Goal: Register for event/course

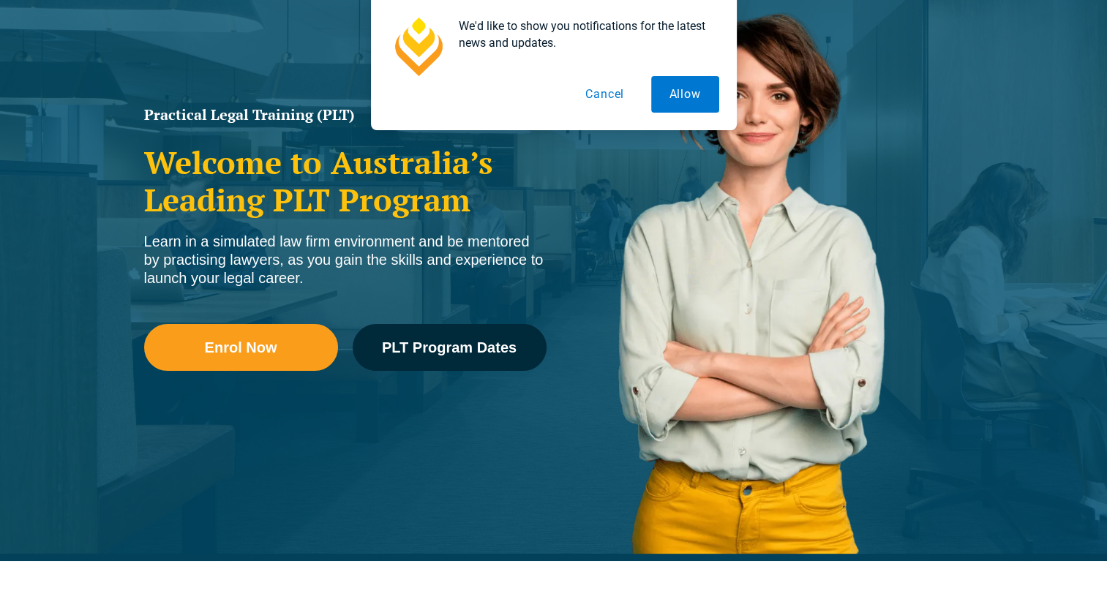
scroll to position [184, 0]
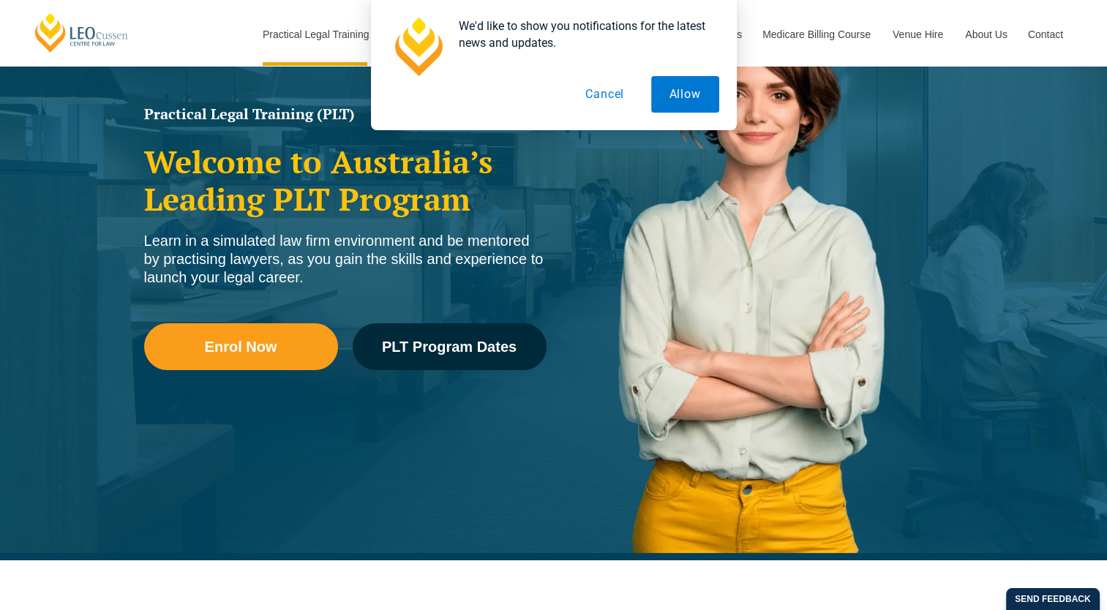
click at [603, 93] on button "Cancel" at bounding box center [604, 94] width 75 height 37
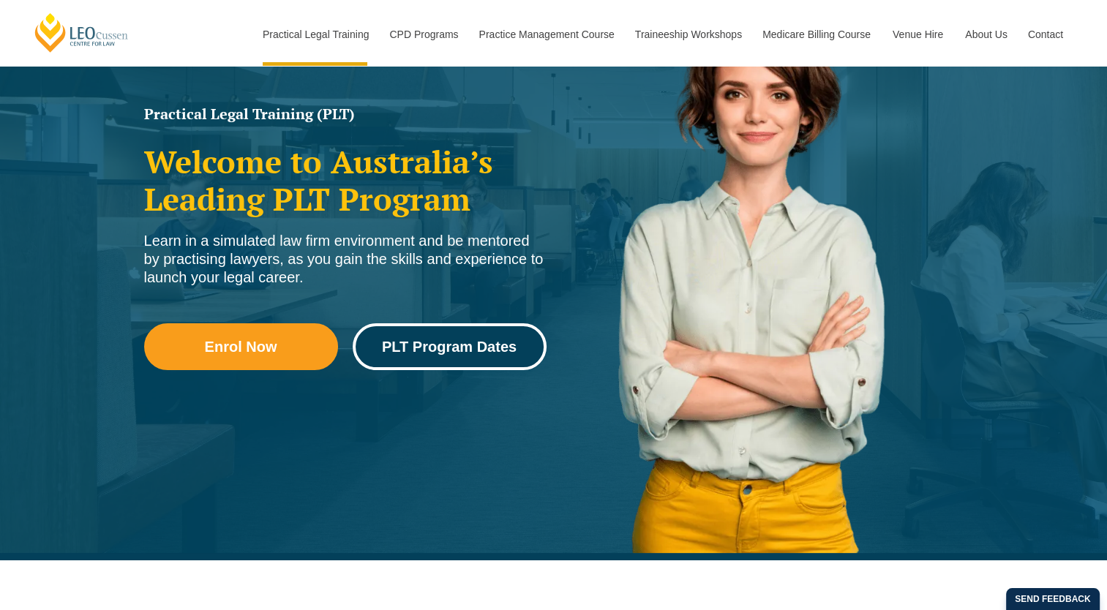
click at [455, 346] on span "PLT Program Dates" at bounding box center [449, 346] width 135 height 15
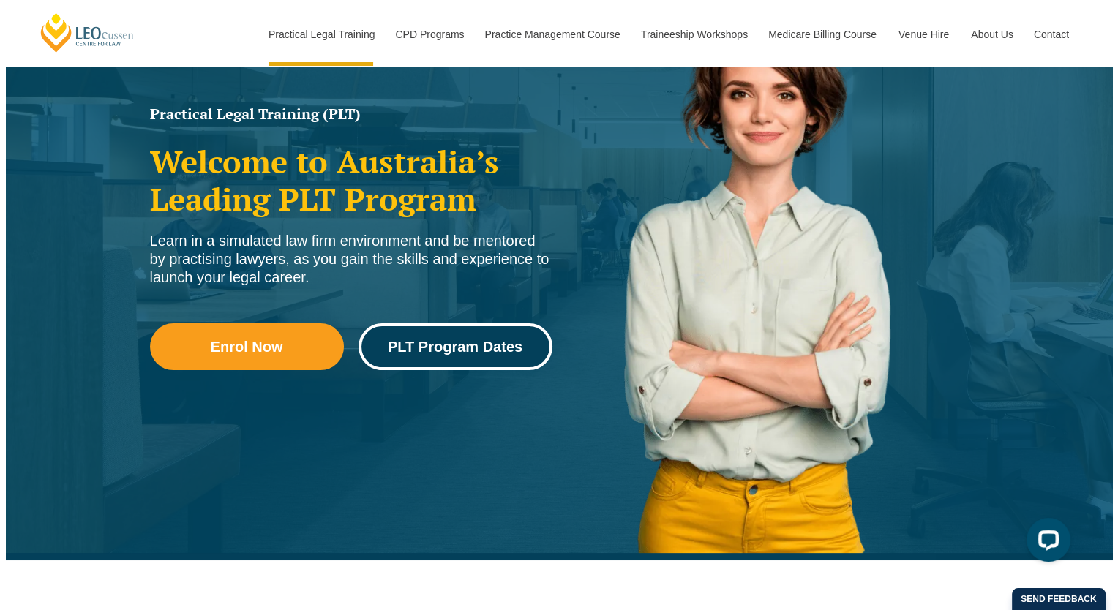
scroll to position [0, 0]
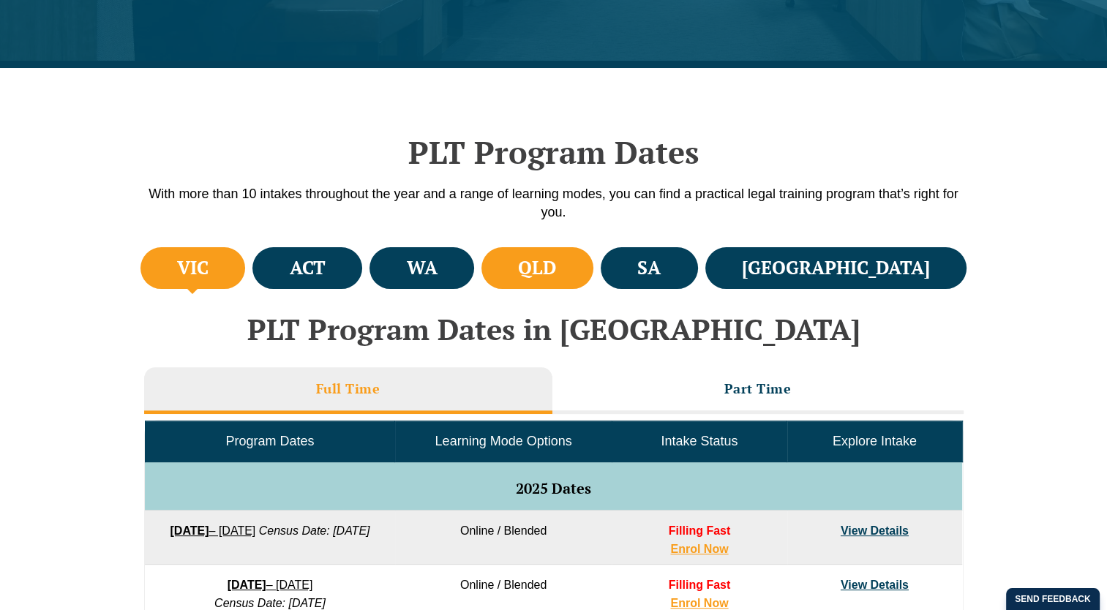
click at [593, 284] on li "QLD" at bounding box center [537, 268] width 112 height 42
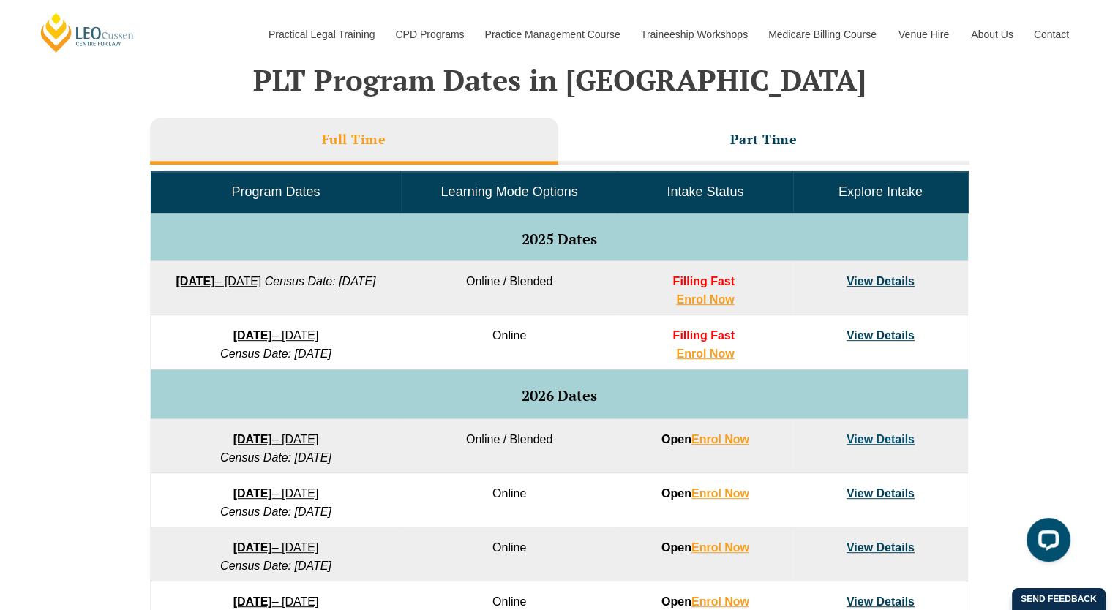
scroll to position [619, 0]
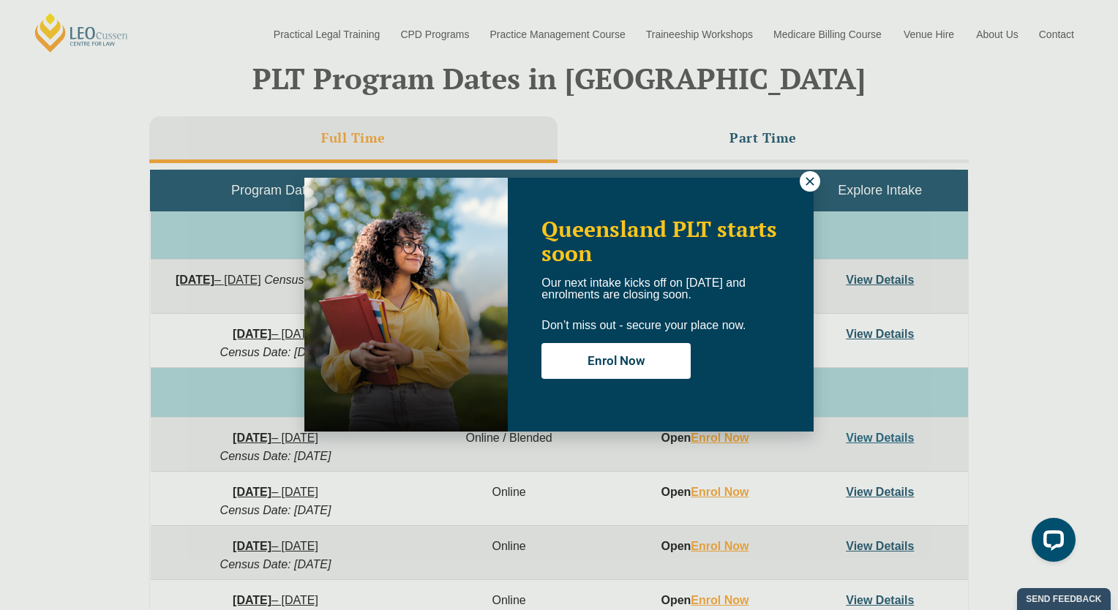
click at [809, 183] on icon at bounding box center [809, 181] width 13 height 13
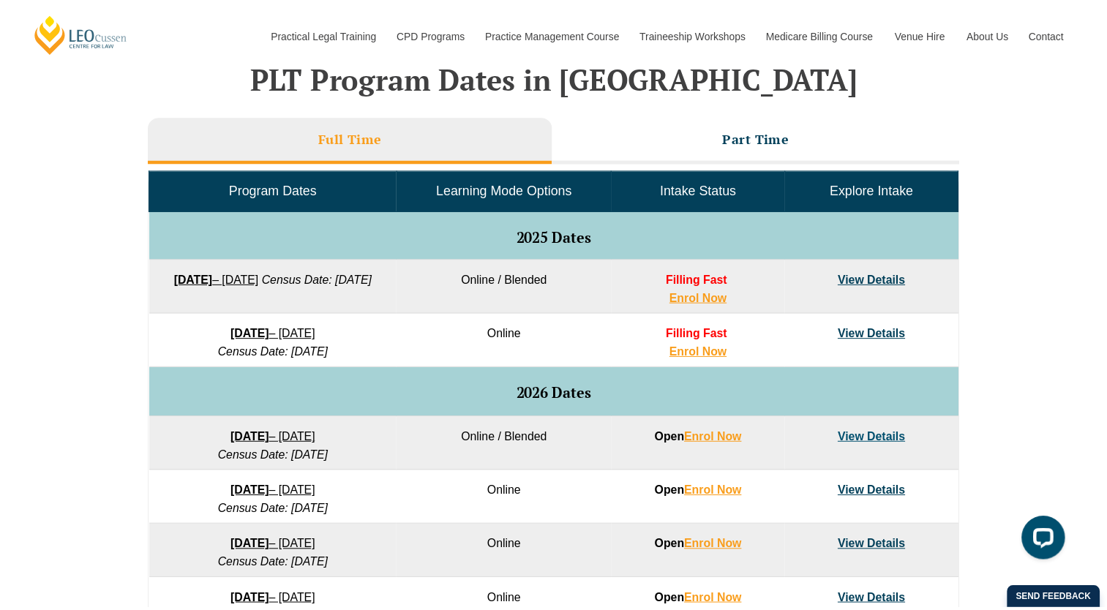
scroll to position [614, 0]
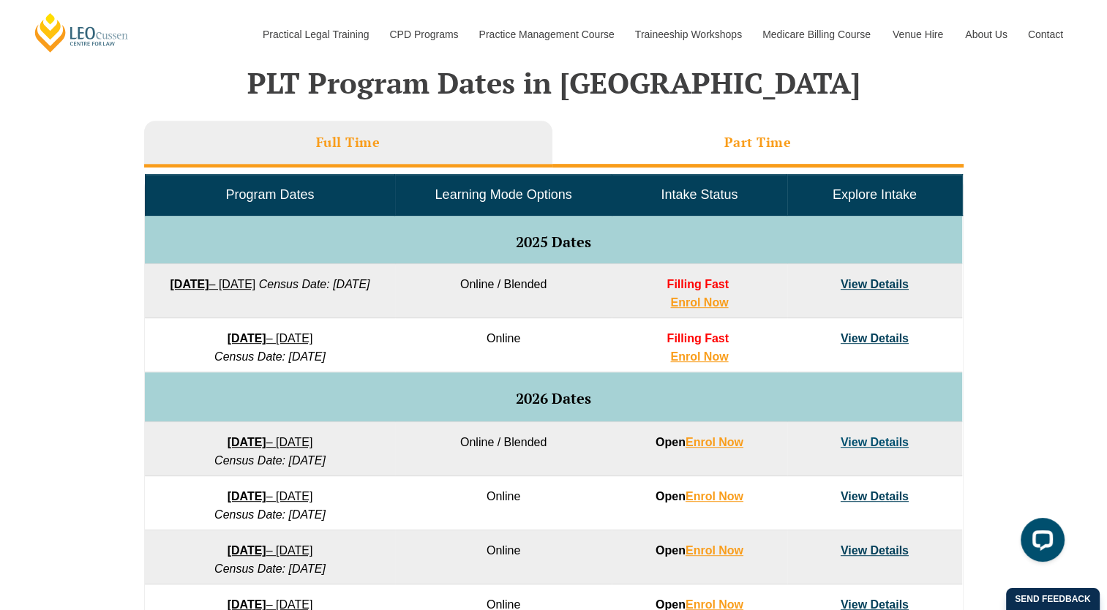
click at [769, 148] on h3 "Part Time" at bounding box center [757, 142] width 67 height 17
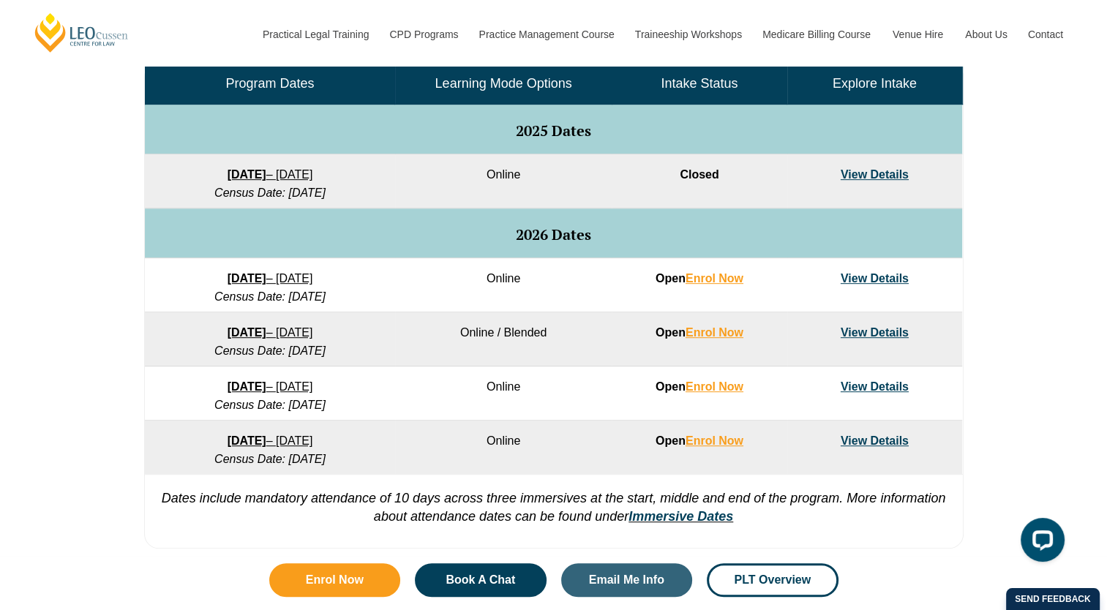
scroll to position [726, 0]
click at [889, 327] on link "View Details" at bounding box center [874, 332] width 68 height 12
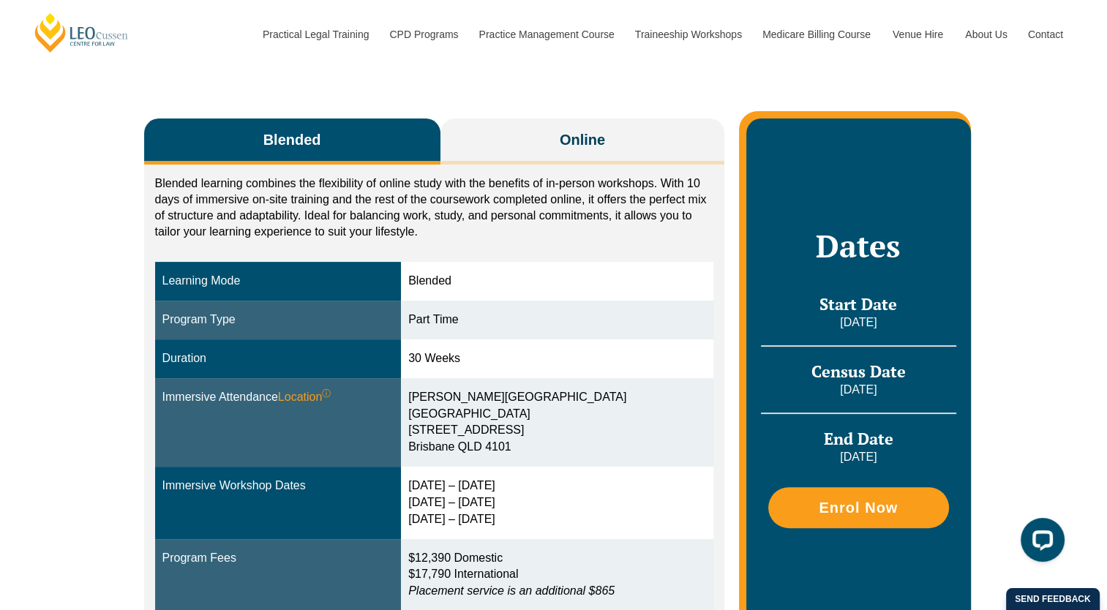
scroll to position [204, 0]
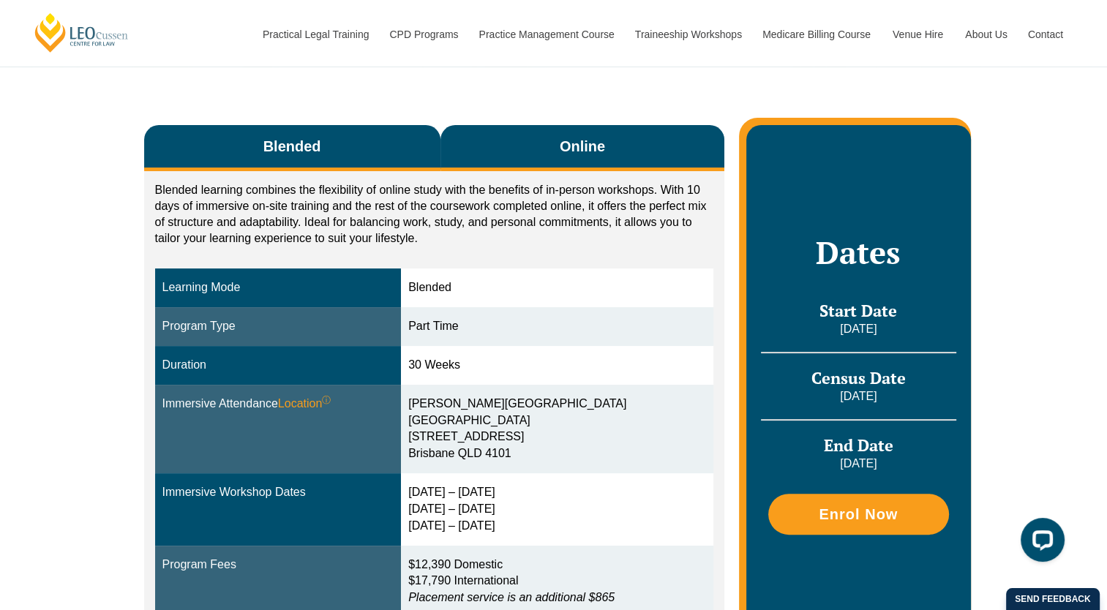
click at [670, 167] on button "Online" at bounding box center [582, 148] width 284 height 46
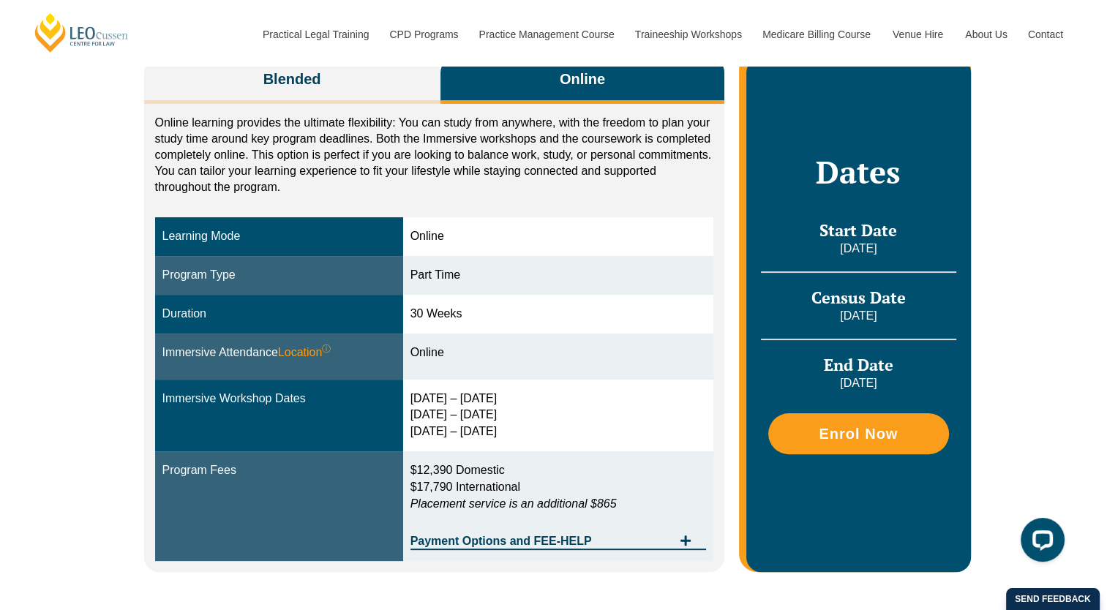
scroll to position [407, 0]
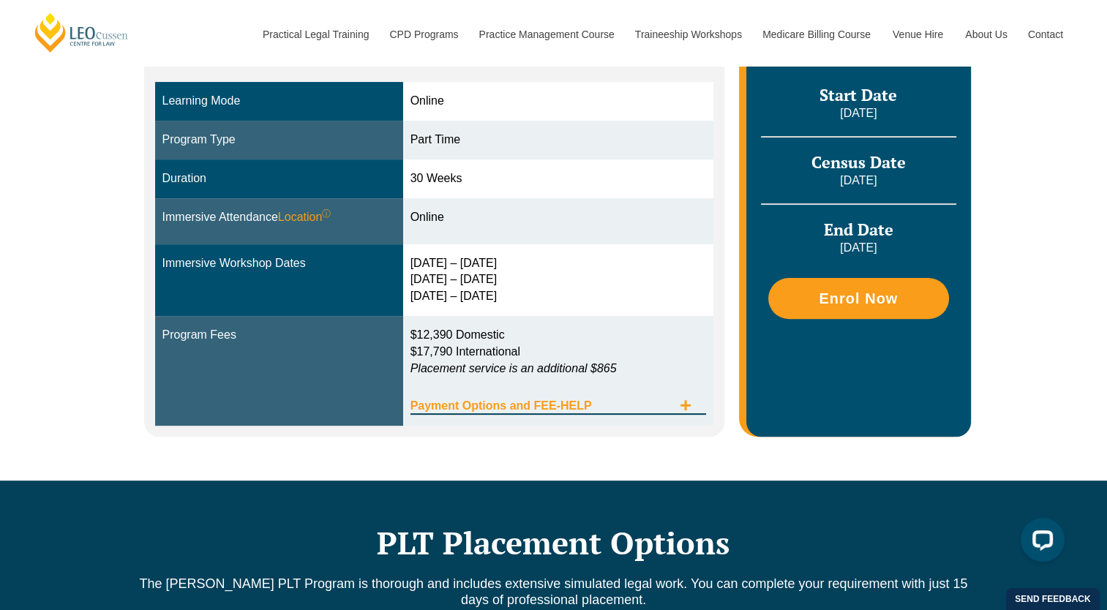
click at [695, 404] on span "Tabs. Open items with Enter or Space, close with Escape and navigate using the …" at bounding box center [685, 406] width 26 height 14
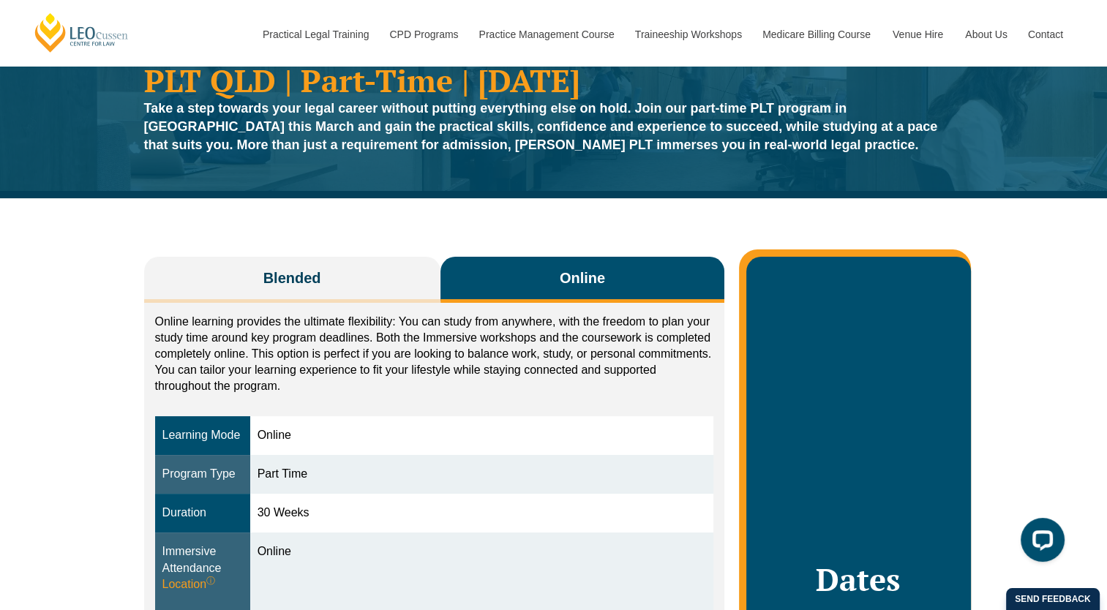
scroll to position [0, 0]
